Goal: Task Accomplishment & Management: Complete application form

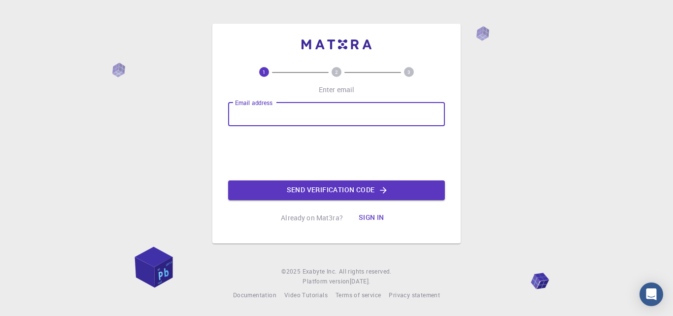
type input "yasserazmi42@gmail.com"
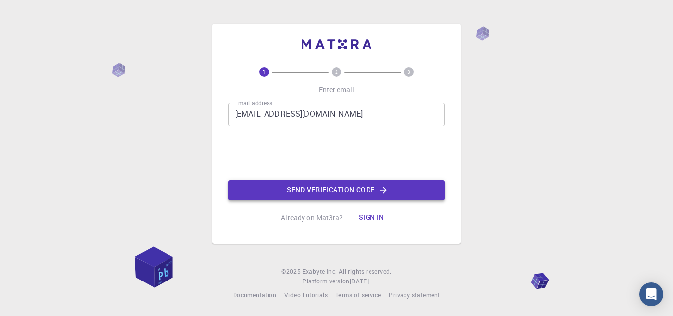
click at [306, 189] on button "Send verification code" at bounding box center [336, 190] width 217 height 20
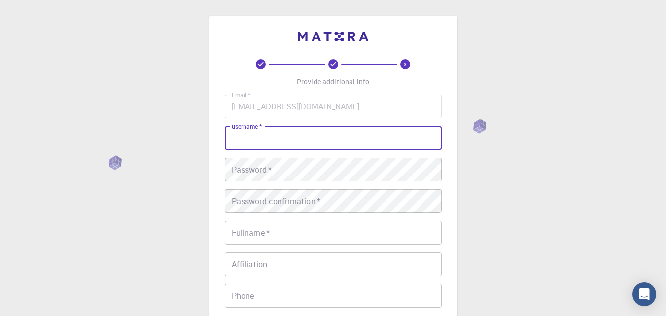
click at [321, 142] on input "username   *" at bounding box center [333, 138] width 217 height 24
type input "yasser azmi"
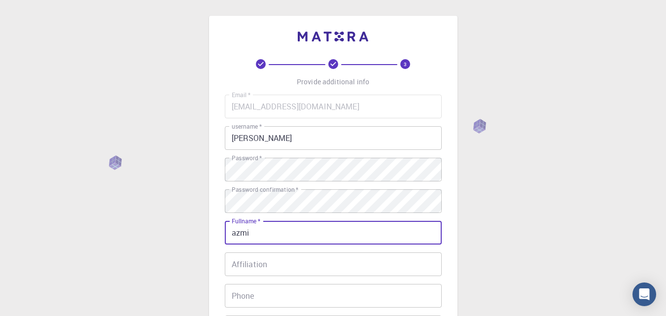
type input "azmi"
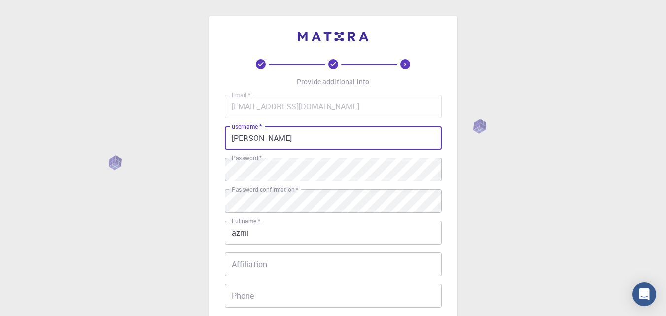
click at [277, 142] on input "yasser azmi" at bounding box center [333, 138] width 217 height 24
type input "yasser"
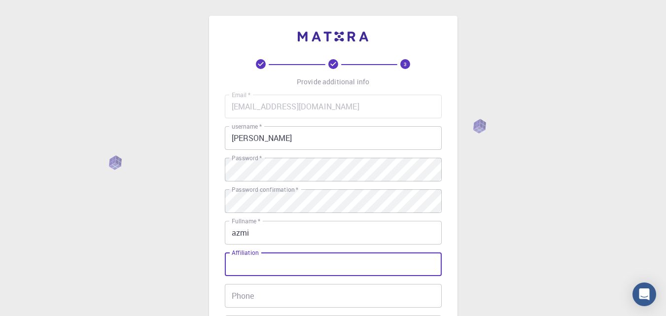
click at [296, 264] on input "Affiliation" at bounding box center [333, 264] width 217 height 24
click at [293, 297] on input "Phone" at bounding box center [333, 296] width 217 height 24
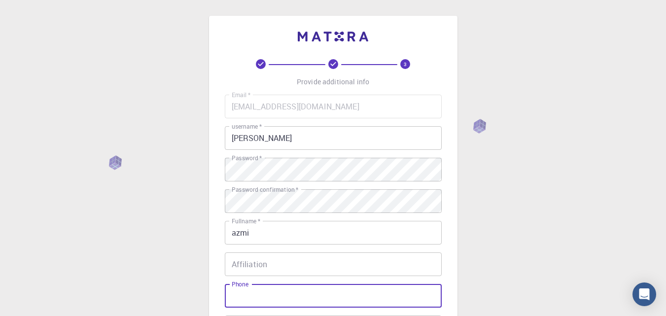
type input "0633030480"
click at [318, 257] on input "Affiliation" at bounding box center [333, 264] width 217 height 24
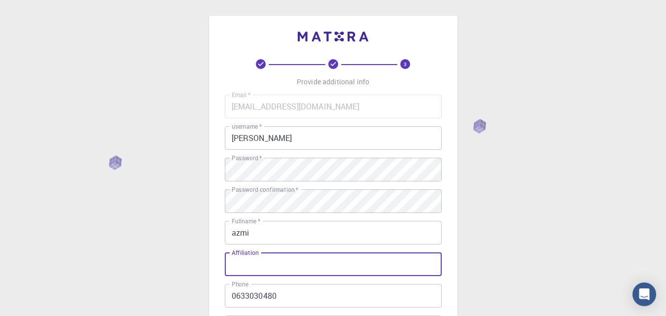
type input "p"
type input "physique chimie"
click at [612, 167] on div "3 Provide additional info Email   * yasserazmi42@gmail.com Email   * username  …" at bounding box center [333, 251] width 666 height 502
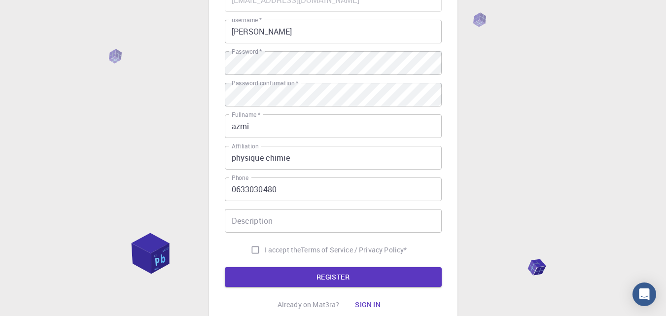
scroll to position [158, 0]
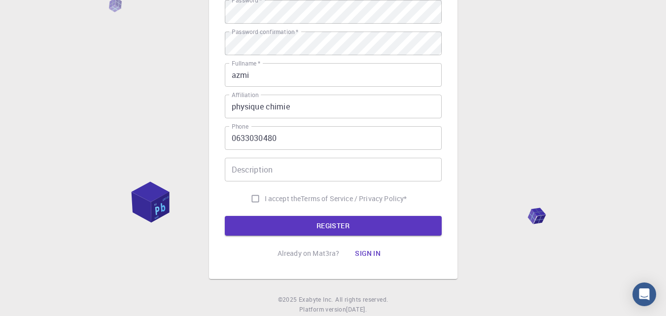
click at [413, 163] on input "Description" at bounding box center [333, 170] width 217 height 24
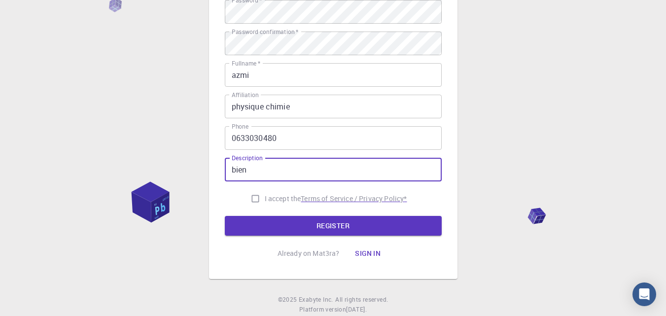
type input "bien"
click at [355, 197] on p "Terms of Service / Privacy Policy *" at bounding box center [354, 199] width 106 height 10
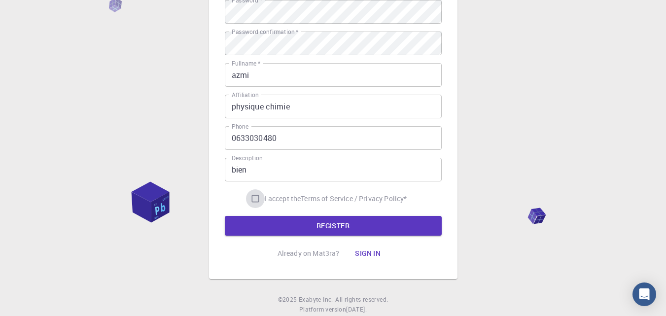
click at [249, 201] on input "I accept the Terms of Service / Privacy Policy *" at bounding box center [255, 198] width 19 height 19
checkbox input "true"
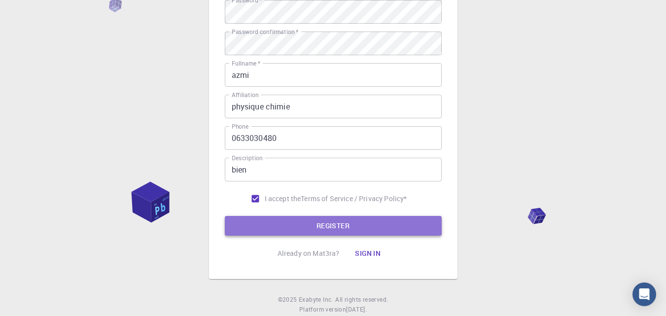
click at [252, 216] on button "REGISTER" at bounding box center [333, 226] width 217 height 20
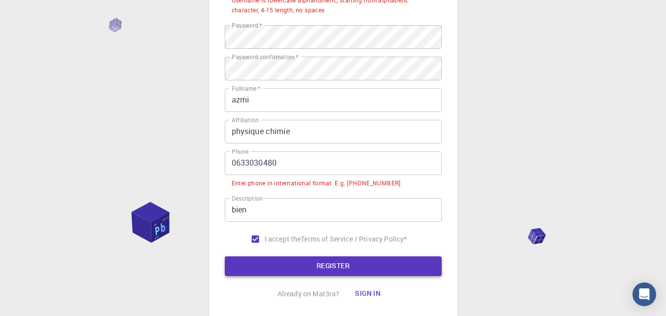
scroll to position [183, 0]
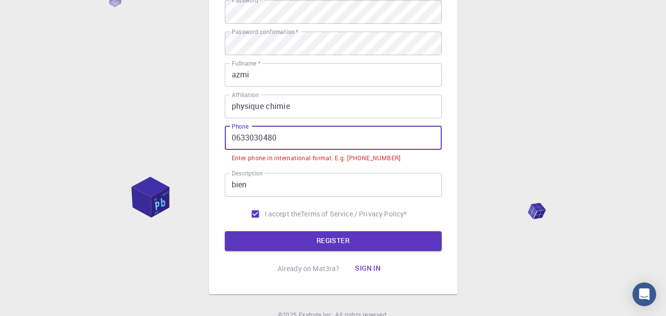
click at [229, 143] on input "0633030480" at bounding box center [333, 138] width 217 height 24
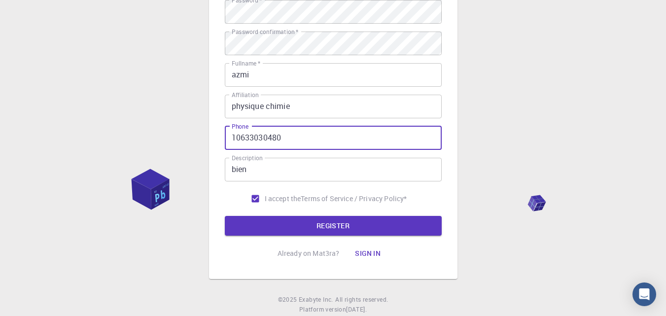
type input "0633030480"
click at [239, 142] on input "0633030480" at bounding box center [333, 138] width 217 height 24
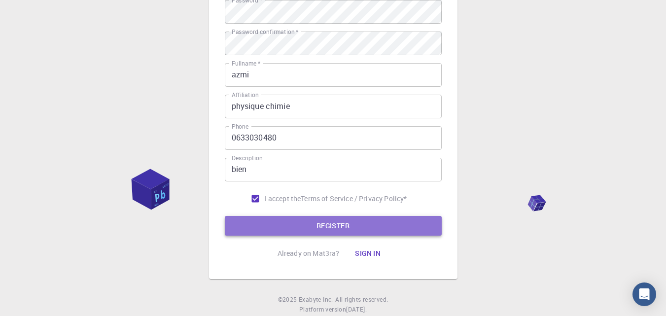
click at [283, 218] on button "REGISTER" at bounding box center [333, 226] width 217 height 20
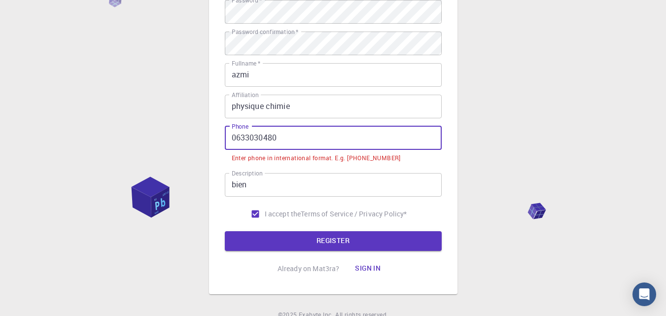
click at [232, 134] on input "0633030480" at bounding box center [333, 138] width 217 height 24
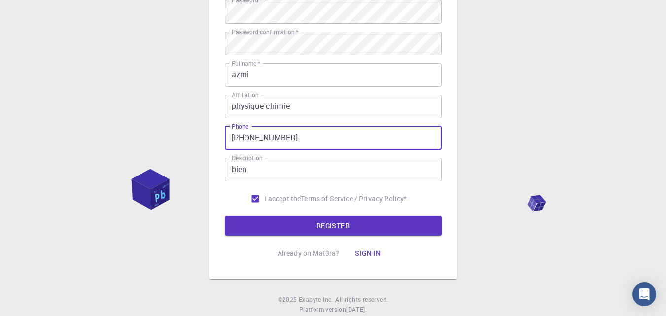
click at [252, 138] on input "+2120633030480" at bounding box center [333, 138] width 217 height 24
type input "+212633030480"
click at [284, 218] on button "REGISTER" at bounding box center [333, 226] width 217 height 20
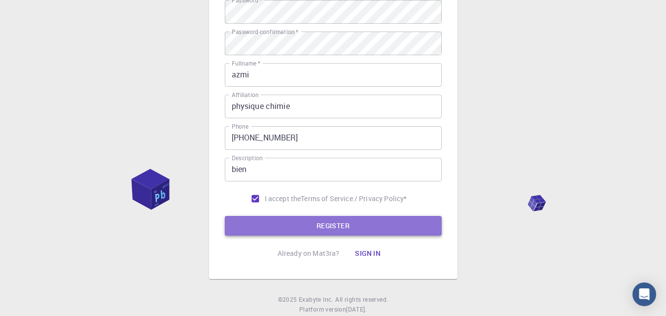
click at [284, 218] on button "REGISTER" at bounding box center [333, 226] width 217 height 20
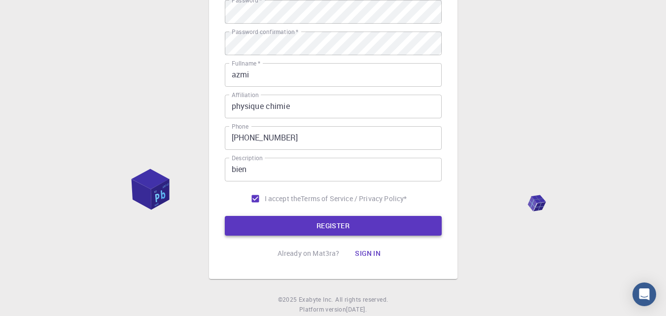
click at [284, 218] on button "REGISTER" at bounding box center [333, 226] width 217 height 20
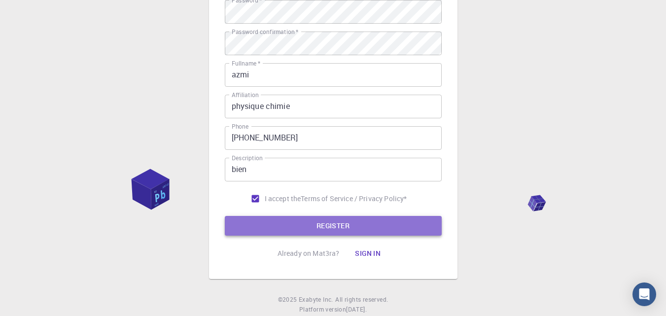
click at [284, 218] on button "REGISTER" at bounding box center [333, 226] width 217 height 20
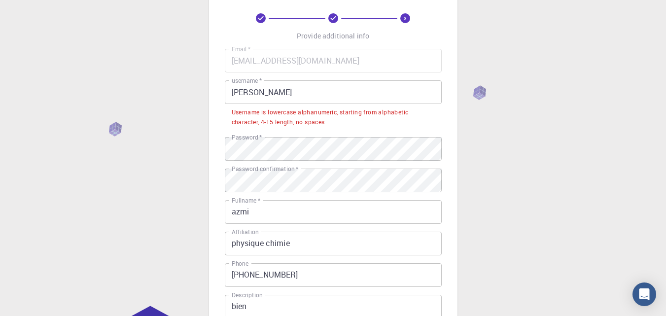
scroll to position [45, 0]
click at [296, 121] on div "Username is lowercase alphanumeric, starting from alphabetic character, 4-15 le…" at bounding box center [333, 118] width 203 height 20
click at [271, 94] on input "yasser" at bounding box center [333, 93] width 217 height 24
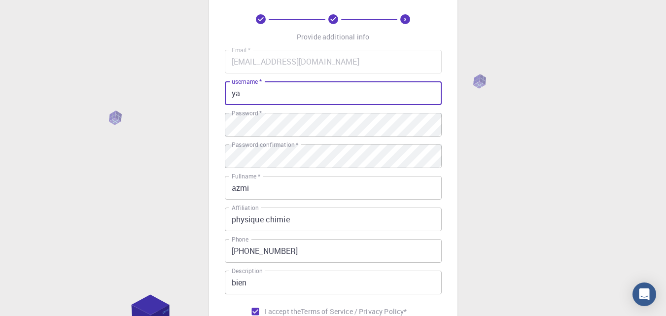
type input "y"
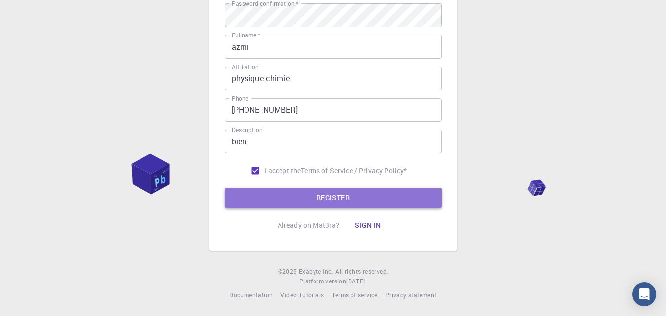
click at [397, 207] on button "REGISTER" at bounding box center [333, 198] width 217 height 20
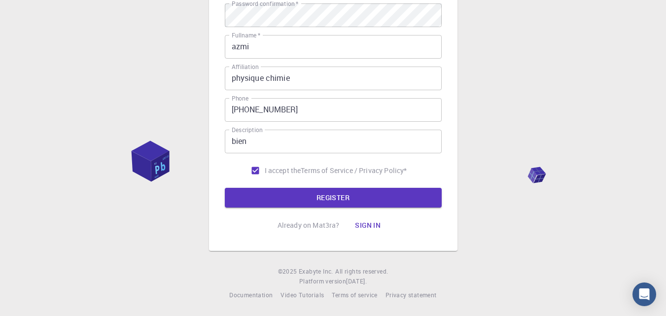
drag, startPoint x: 652, startPoint y: 213, endPoint x: 671, endPoint y: 213, distance: 18.2
click at [666, 213] on html "3 Provide additional info Email   * yasserazmi42@gmail.com Email   * username  …" at bounding box center [333, 52] width 666 height 527
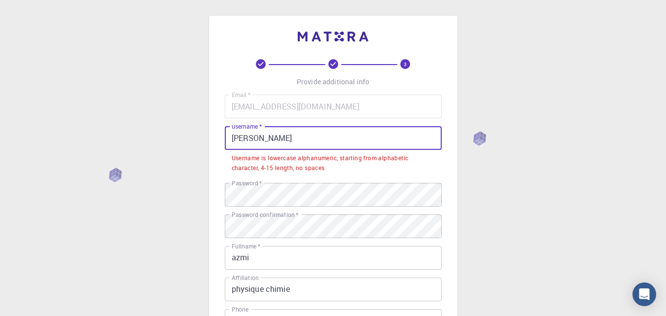
click at [359, 140] on input "YASSER" at bounding box center [333, 138] width 217 height 24
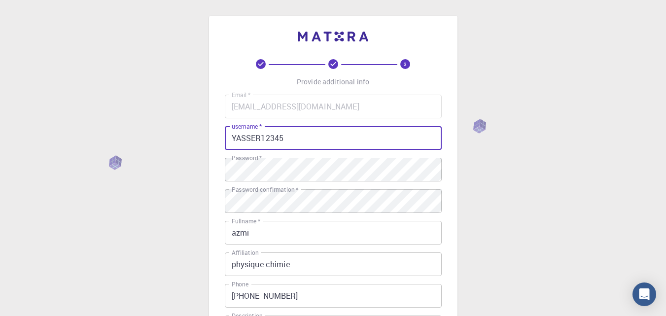
scroll to position [186, 0]
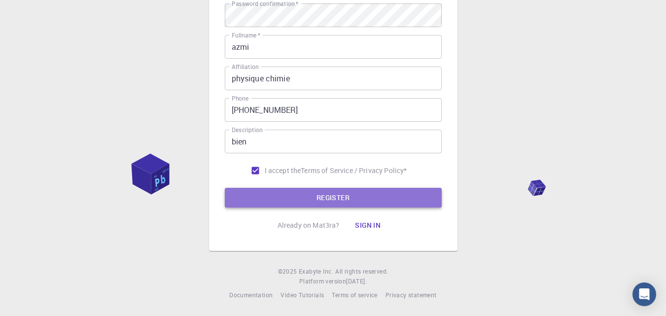
click at [397, 190] on button "REGISTER" at bounding box center [333, 198] width 217 height 20
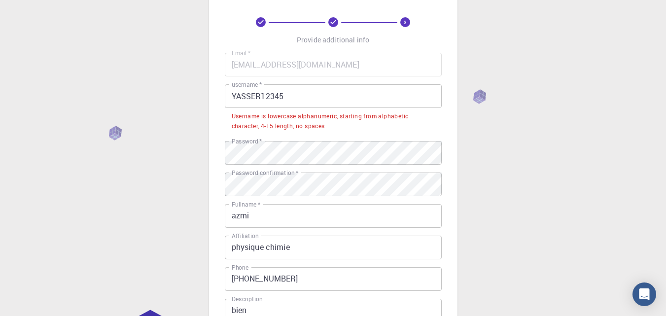
scroll to position [43, 0]
click at [384, 81] on div "Email   * yasserazmi42@gmail.com Email   * username   * YASSER12345 username   …" at bounding box center [333, 200] width 217 height 296
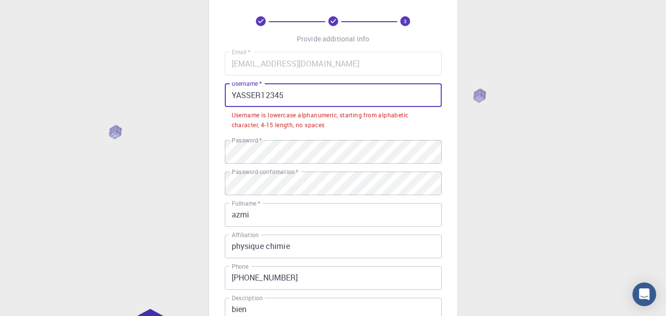
click at [372, 91] on input "YASSER12345" at bounding box center [333, 95] width 217 height 24
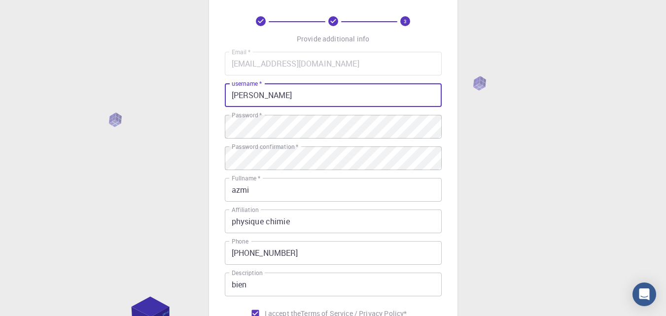
type input "yasser"
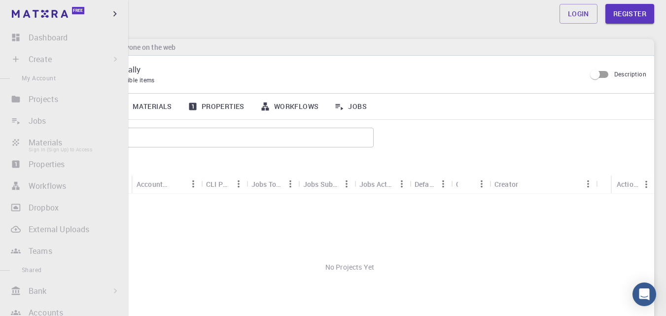
click at [30, 143] on li "Materials Sign In (Sign Up) to Access" at bounding box center [64, 143] width 128 height 20
click at [41, 162] on li "Properties Sign In (Sign Up) to Access" at bounding box center [64, 164] width 128 height 20
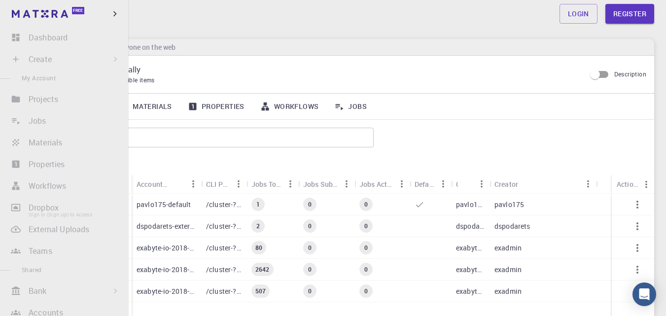
click at [39, 202] on li "Dropbox Sign In (Sign Up) to Access" at bounding box center [64, 208] width 128 height 20
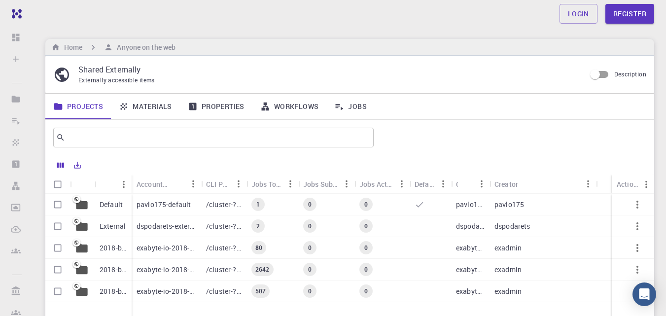
click at [263, 114] on link "Workflows" at bounding box center [289, 107] width 74 height 26
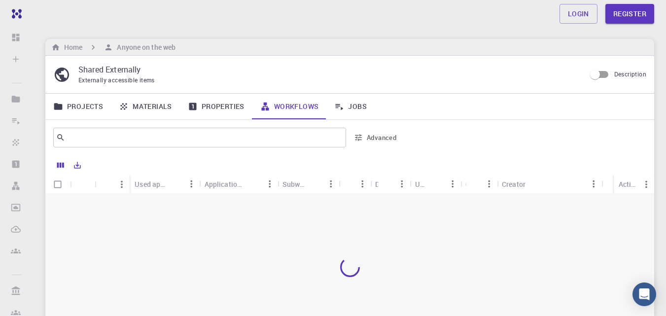
click at [156, 105] on link "Materials" at bounding box center [145, 107] width 69 height 26
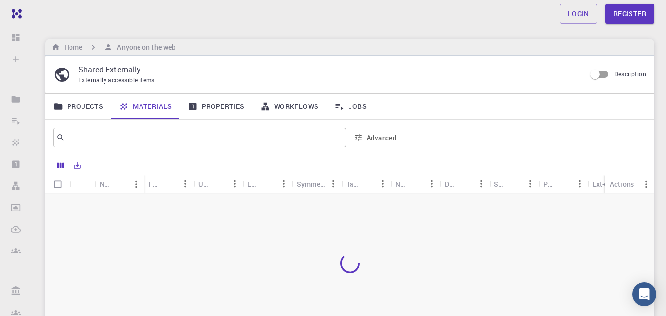
click at [156, 105] on link "Materials" at bounding box center [145, 107] width 69 height 26
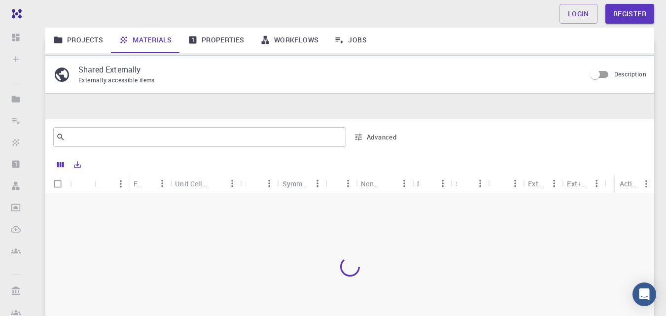
scroll to position [127, 0]
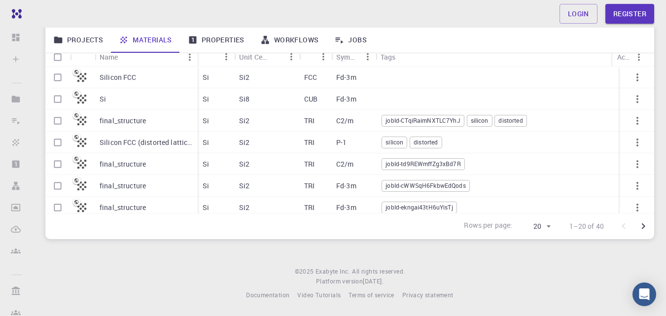
click at [194, 130] on div "final_structure" at bounding box center [146, 121] width 103 height 22
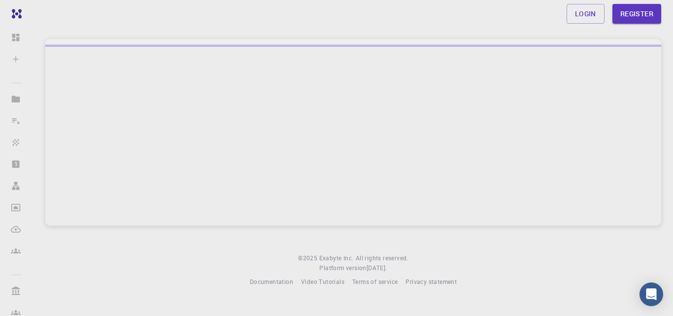
click at [194, 130] on div at bounding box center [353, 135] width 616 height 181
